Goal: Transaction & Acquisition: Purchase product/service

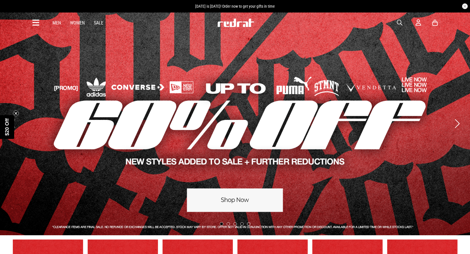
click at [38, 25] on icon at bounding box center [35, 22] width 7 height 9
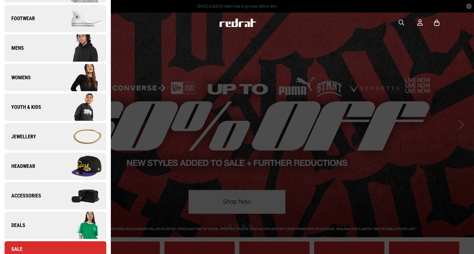
scroll to position [142, 0]
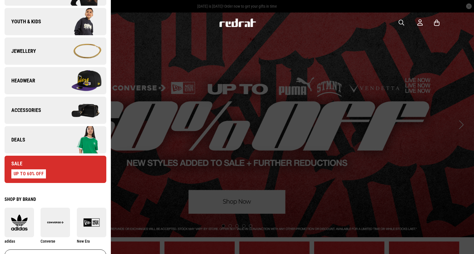
click at [51, 134] on link "Deals" at bounding box center [56, 139] width 102 height 27
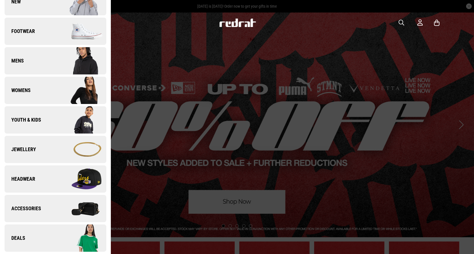
scroll to position [0, 0]
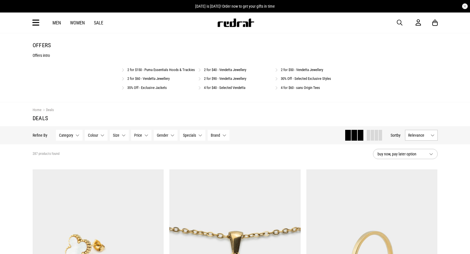
click at [150, 70] on link "2 for $150 - Puma Essentials Hoods & Trackies" at bounding box center [161, 70] width 68 height 4
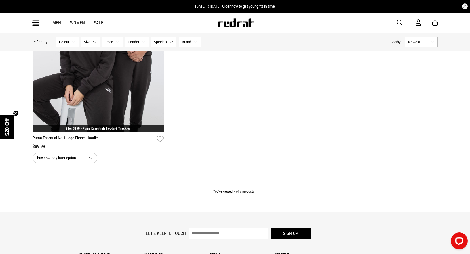
scroll to position [596, 0]
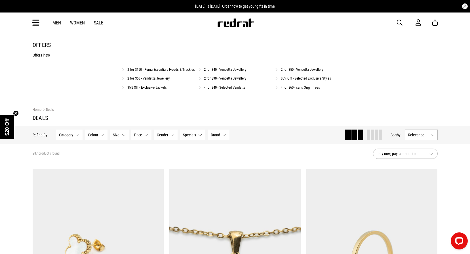
click at [399, 23] on span "button" at bounding box center [400, 22] width 6 height 7
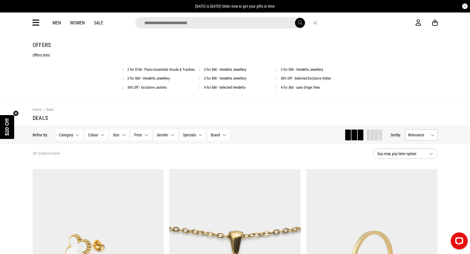
click at [230, 29] on div "Men Women Sale" at bounding box center [235, 22] width 414 height 20
